Goal: Task Accomplishment & Management: Manage account settings

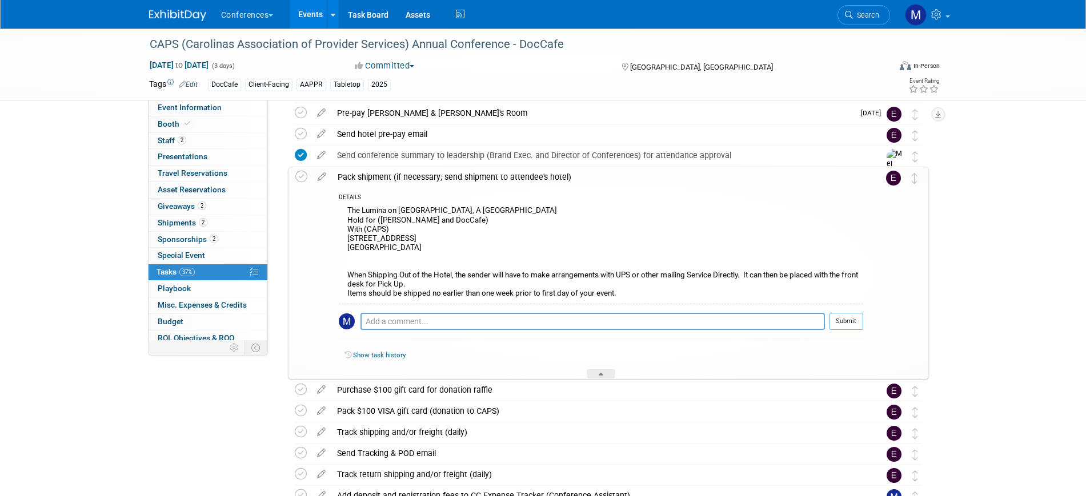
scroll to position [214, 0]
click at [193, 244] on link "2 Sponsorships 2" at bounding box center [208, 240] width 119 height 16
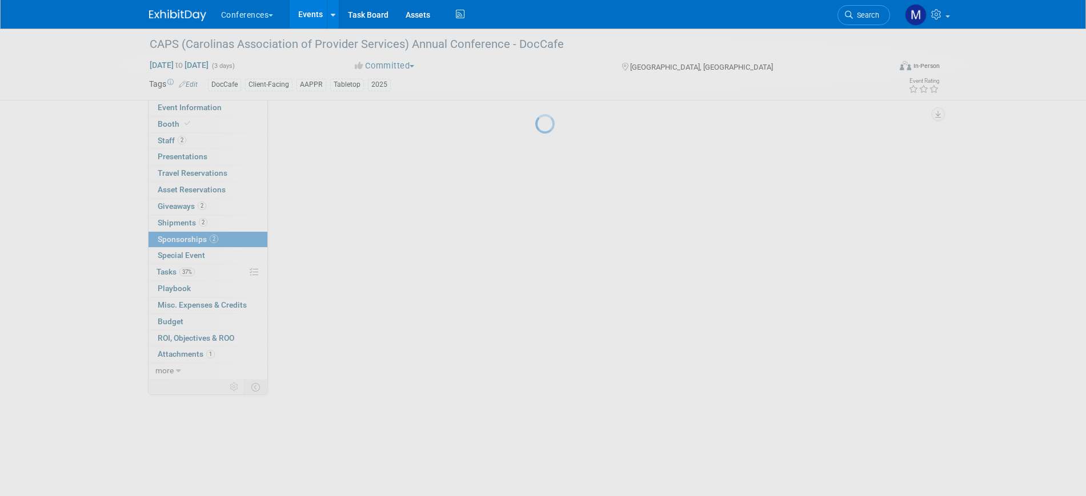
scroll to position [0, 0]
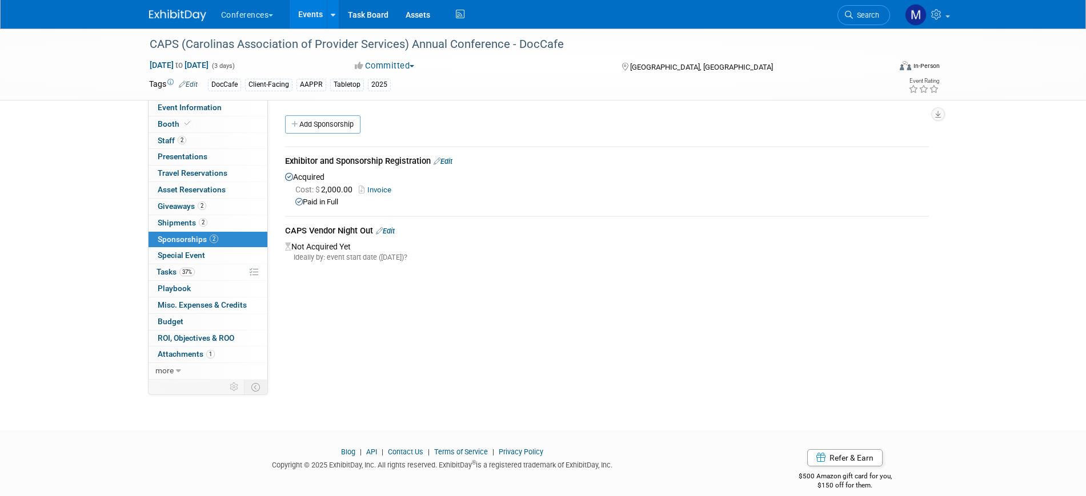
click at [391, 230] on link "Edit" at bounding box center [385, 231] width 19 height 9
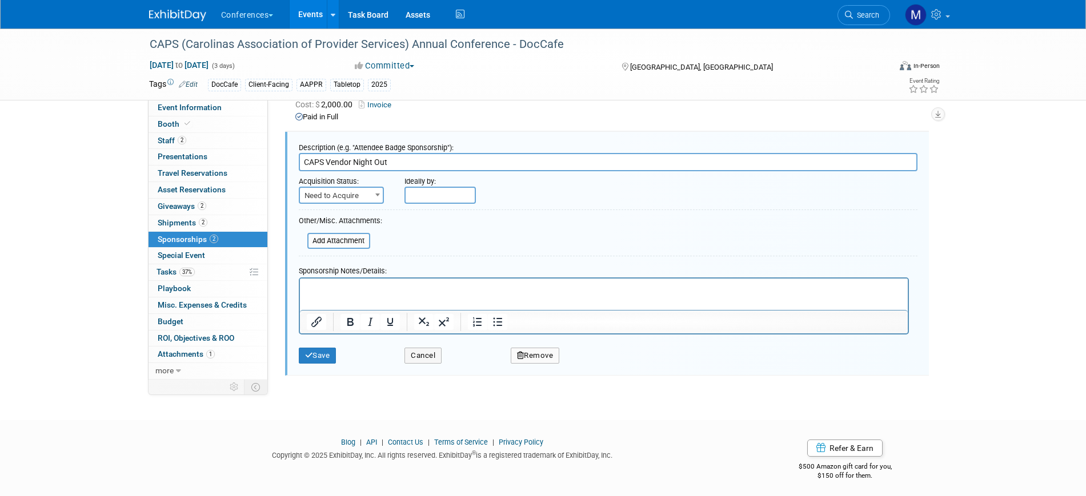
scroll to position [86, 0]
click at [348, 195] on span "Need to Acquire" at bounding box center [341, 195] width 83 height 16
select select "2"
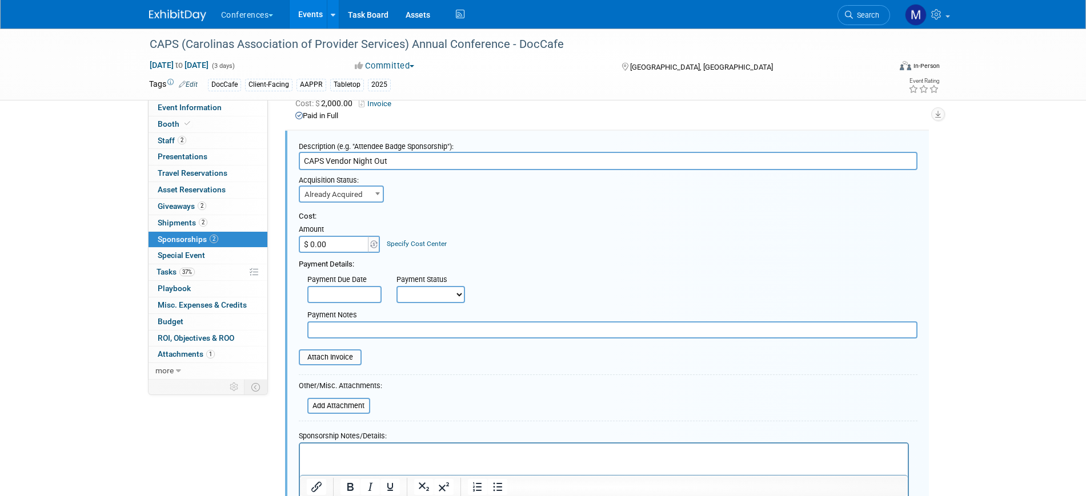
click at [436, 296] on select "Not Paid Yet Partially Paid Paid in Full" at bounding box center [430, 294] width 69 height 17
select select "3"
click at [396, 286] on select "Not Paid Yet Partially Paid Paid in Full" at bounding box center [430, 294] width 69 height 17
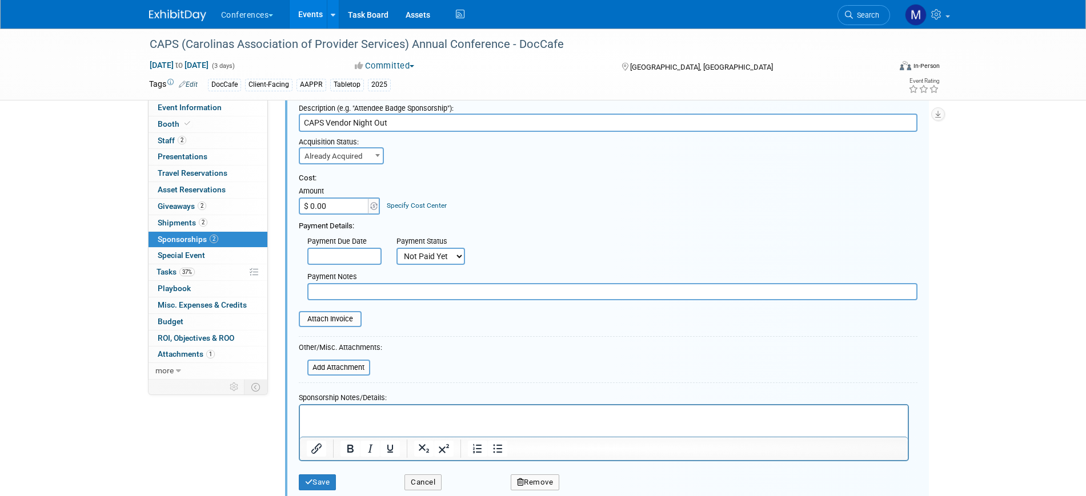
scroll to position [158, 0]
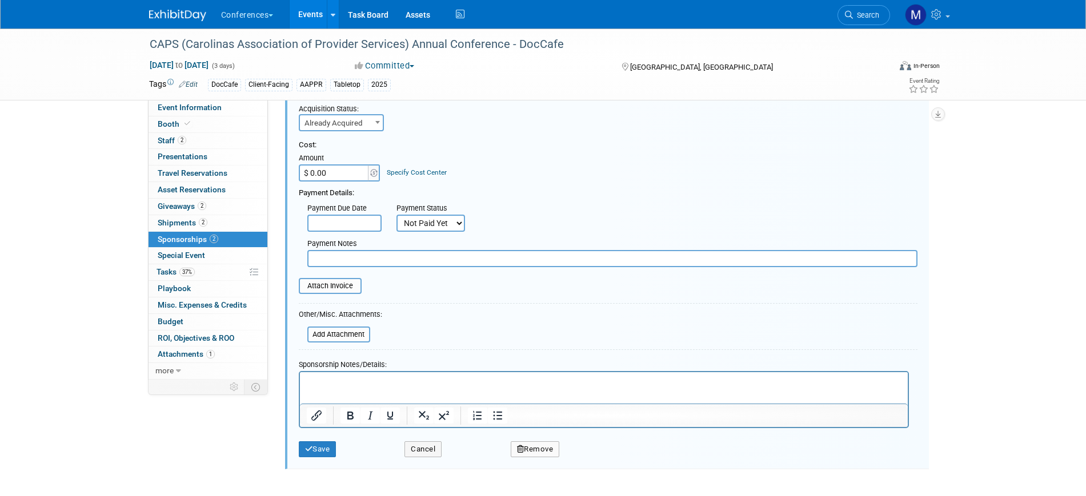
click at [322, 388] on html at bounding box center [603, 380] width 608 height 16
click at [323, 443] on button "Save" at bounding box center [318, 450] width 38 height 16
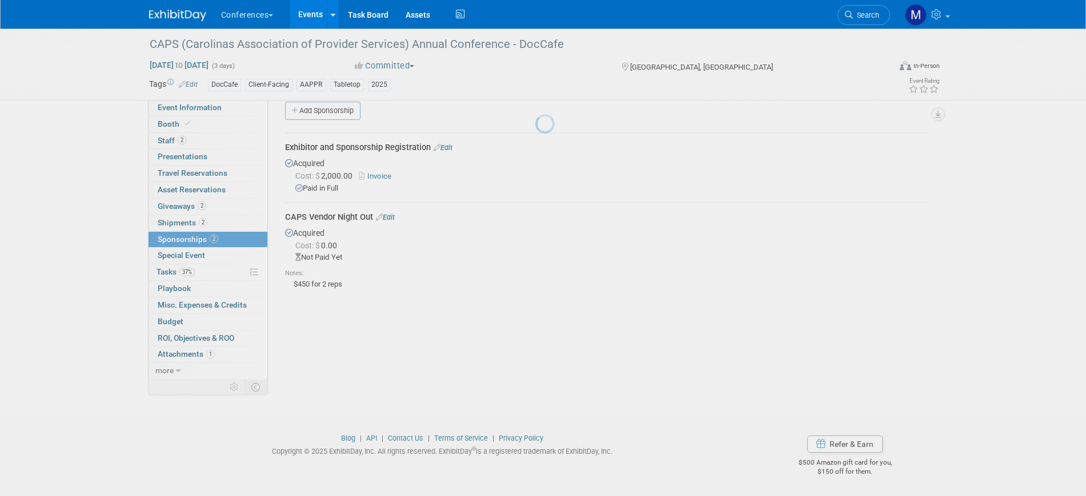
scroll to position [14, 0]
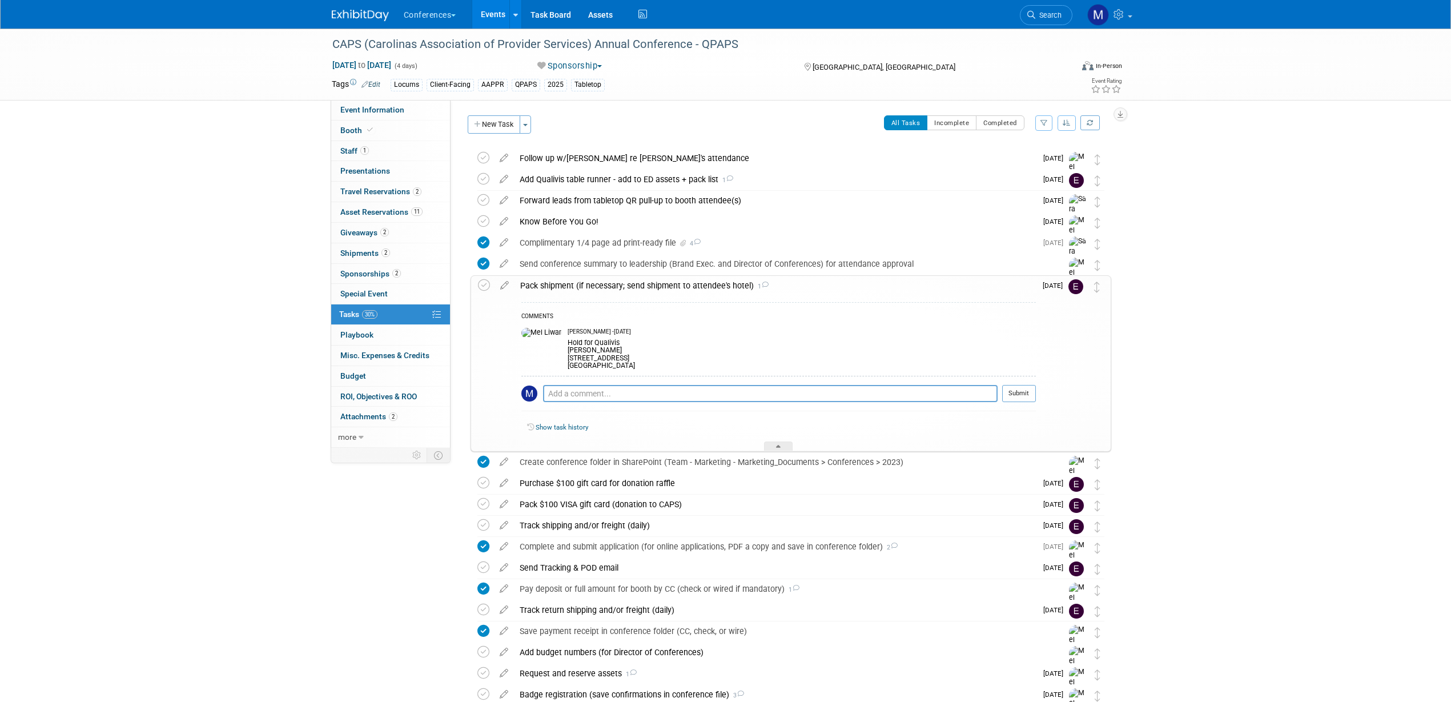
click at [641, 290] on div "Pack shipment (if necessary; send shipment to attendee's hotel) 1" at bounding box center [776, 285] width 522 height 19
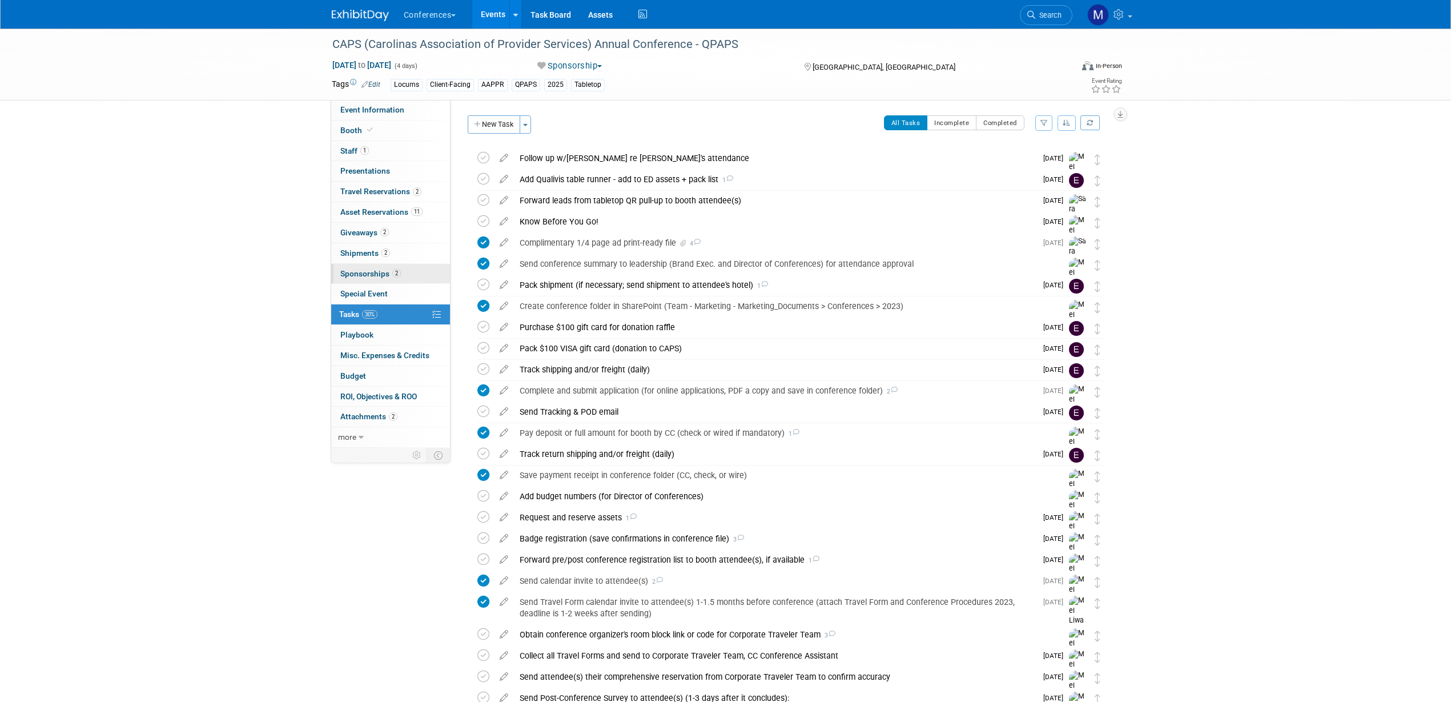
click at [385, 271] on span "Sponsorships 2" at bounding box center [370, 273] width 61 height 9
